Goal: Transaction & Acquisition: Purchase product/service

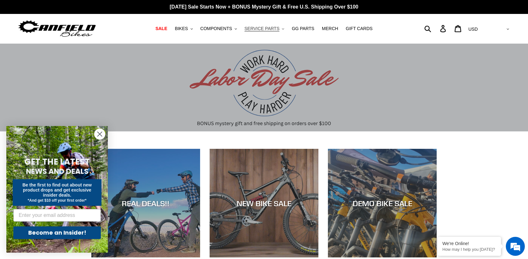
click at [264, 30] on span "SERVICE PARTS" at bounding box center [261, 28] width 35 height 5
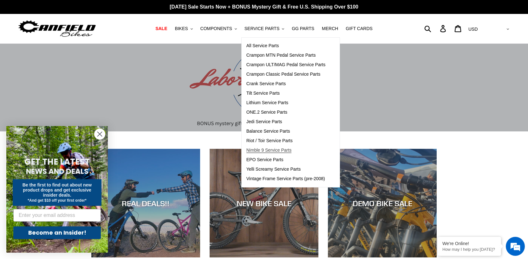
click at [266, 151] on span "Nimble 9 Service Parts" at bounding box center [268, 150] width 45 height 5
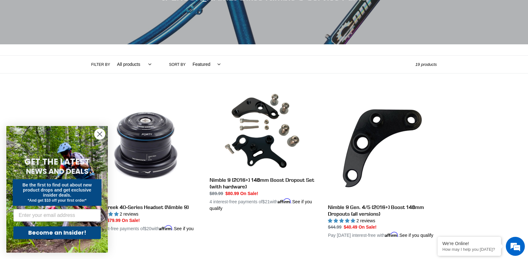
scroll to position [138, 0]
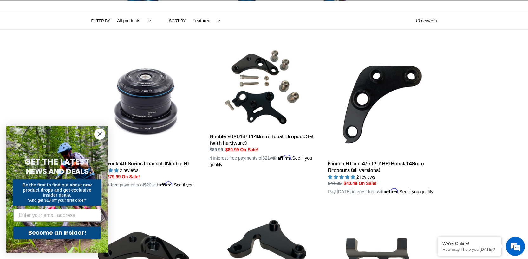
click at [99, 133] on icon "Close dialog" at bounding box center [100, 134] width 4 height 4
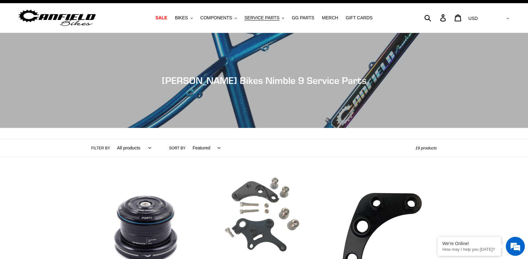
scroll to position [0, 0]
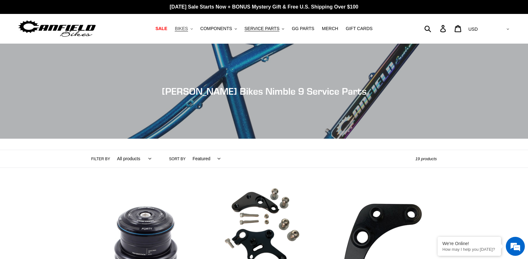
click at [188, 29] on span "BIKES" at bounding box center [181, 28] width 13 height 5
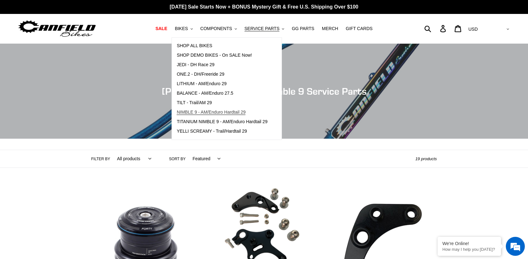
click at [213, 110] on span "NIMBLE 9 - AM/Enduro Hardtail 29" at bounding box center [211, 112] width 69 height 5
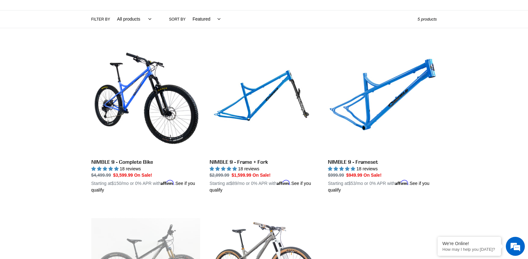
scroll to position [130, 0]
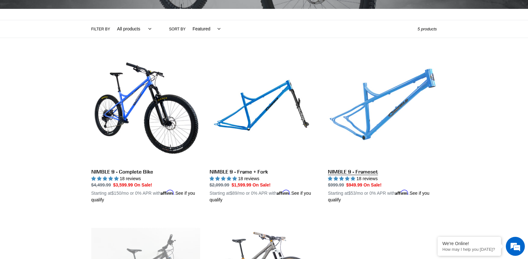
click at [389, 113] on link "NIMBLE 9 - Frameset" at bounding box center [382, 129] width 109 height 148
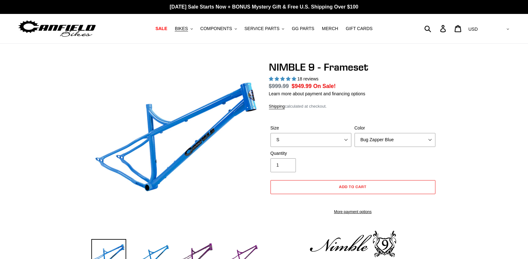
select select "highest-rating"
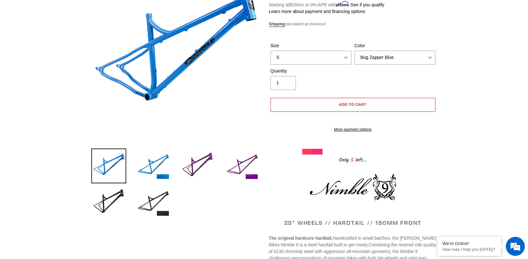
scroll to position [98, 0]
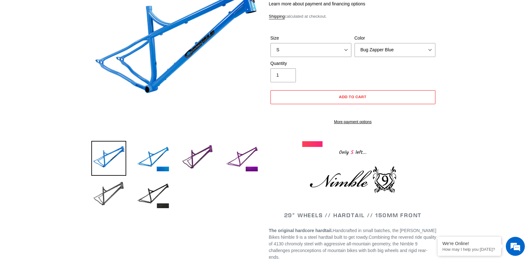
click at [104, 192] on img at bounding box center [108, 195] width 35 height 35
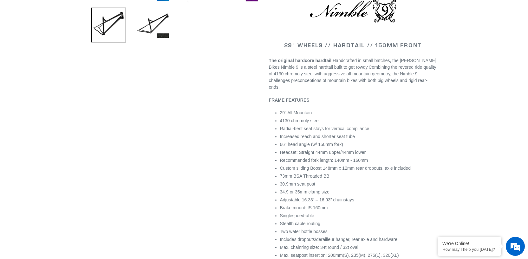
scroll to position [0, 0]
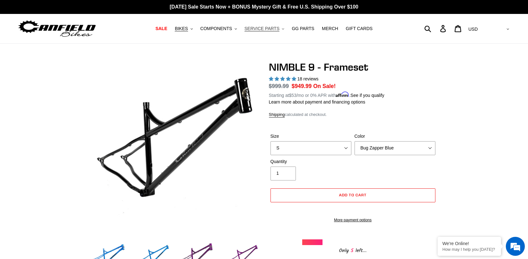
click at [265, 27] on span "SERVICE PARTS" at bounding box center [261, 28] width 35 height 5
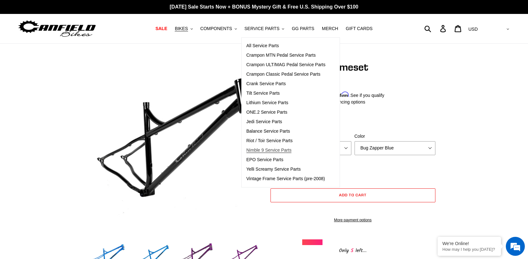
click at [268, 152] on span "Nimble 9 Service Parts" at bounding box center [268, 150] width 45 height 5
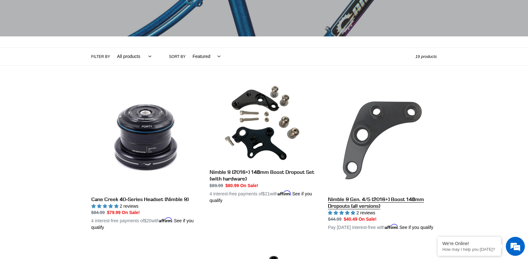
scroll to position [95, 0]
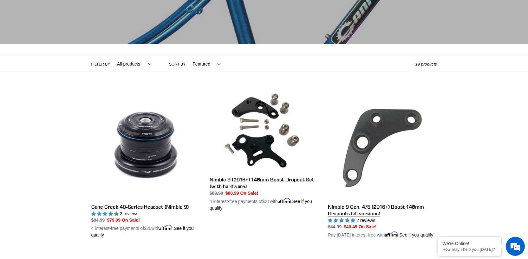
click at [377, 122] on link "Nimble 9 Gen. 4/5 (2016+) Boost 148mm Dropouts (all versions)" at bounding box center [382, 165] width 109 height 148
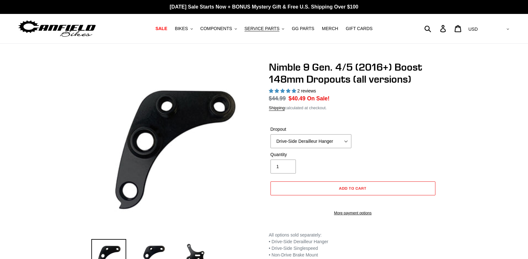
select select "highest-rating"
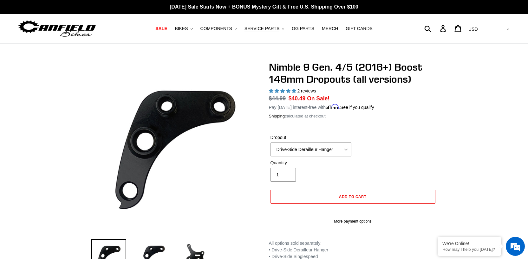
click at [283, 177] on input "1" at bounding box center [282, 175] width 25 height 14
type input "2"
click at [517, 120] on div "Nimble 9 Gen. 4/5 (2016+) Boost 148mm Dropouts (all versions) 2 reviews Regular…" at bounding box center [264, 177] width 528 height 232
click at [332, 151] on select "Drive-Side Derailleur Hanger Drive-Side Singlespeed Non-Drive Brake Mount" at bounding box center [310, 150] width 81 height 14
click at [346, 197] on span "Add to cart" at bounding box center [353, 196] width 28 height 5
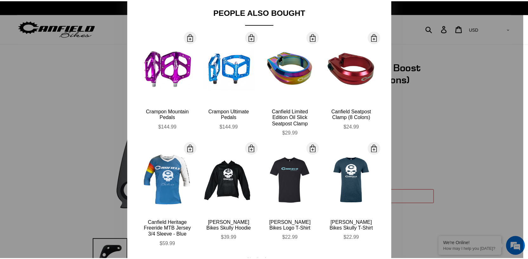
scroll to position [69, 0]
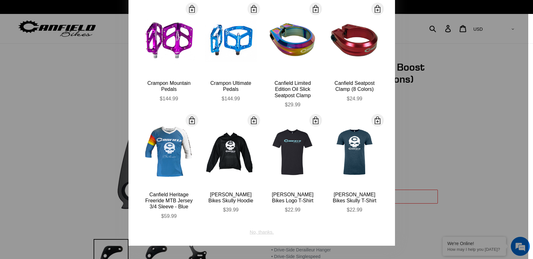
click at [258, 232] on div "No, thanks." at bounding box center [262, 230] width 24 height 12
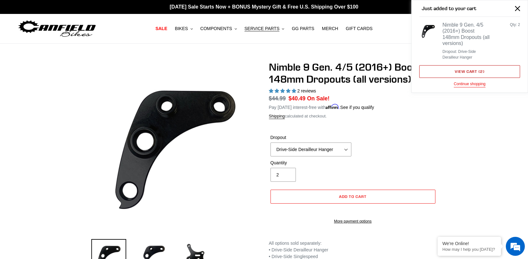
click at [476, 69] on link "View cart ( 2 )" at bounding box center [469, 71] width 101 height 13
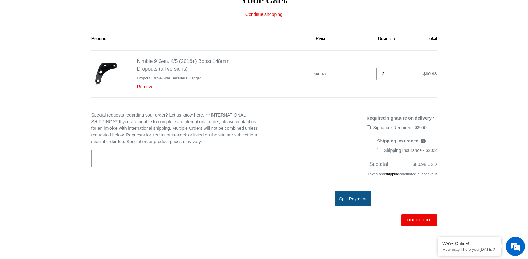
scroll to position [96, 0]
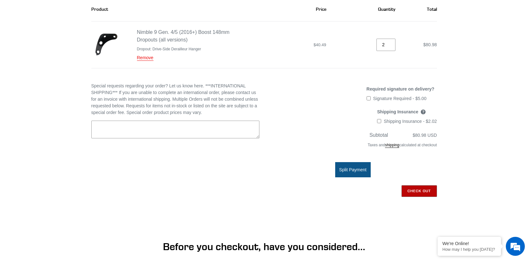
click at [416, 190] on input "Check out" at bounding box center [419, 190] width 36 height 11
